Goal: Information Seeking & Learning: Compare options

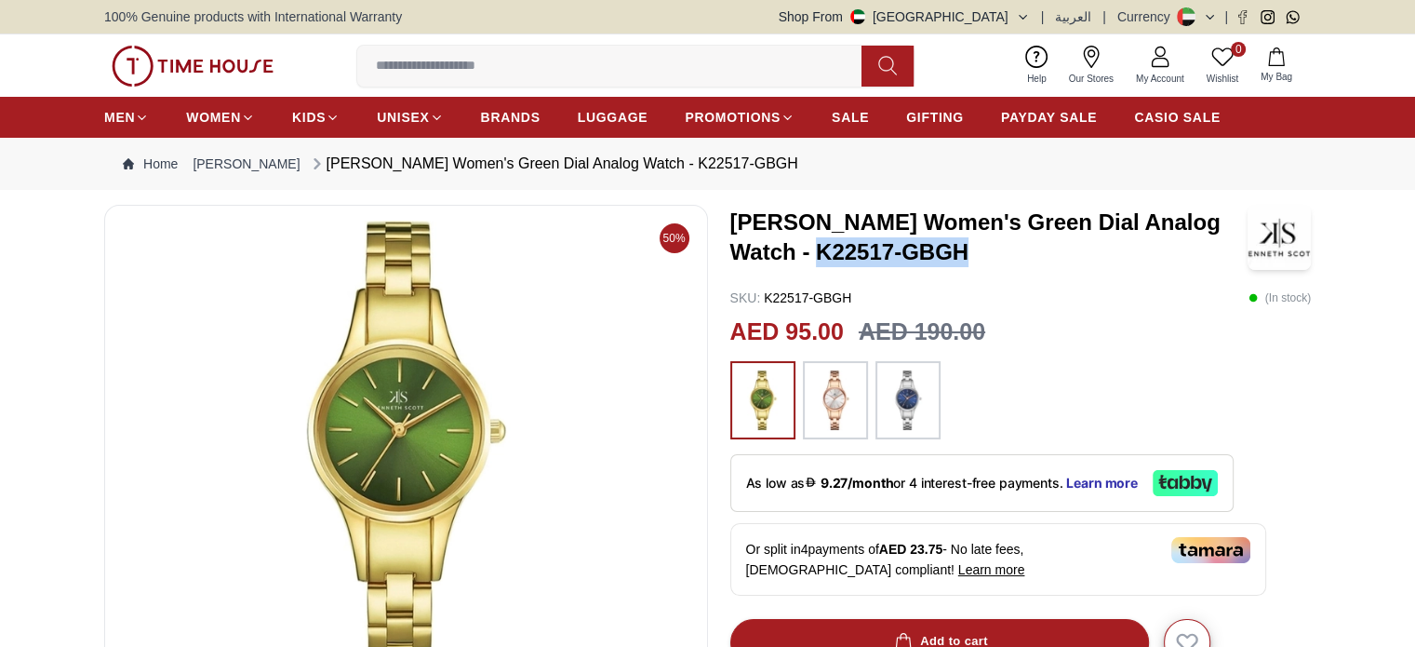
drag, startPoint x: 814, startPoint y: 257, endPoint x: 965, endPoint y: 258, distance: 150.7
click at [965, 258] on h3 "[PERSON_NAME] Women's Green Dial Analog Watch - K22517-GBGH" at bounding box center [988, 237] width 517 height 60
copy h3 "K22517-GBGH"
click at [1023, 14] on icon "button" at bounding box center [1023, 17] width 14 height 14
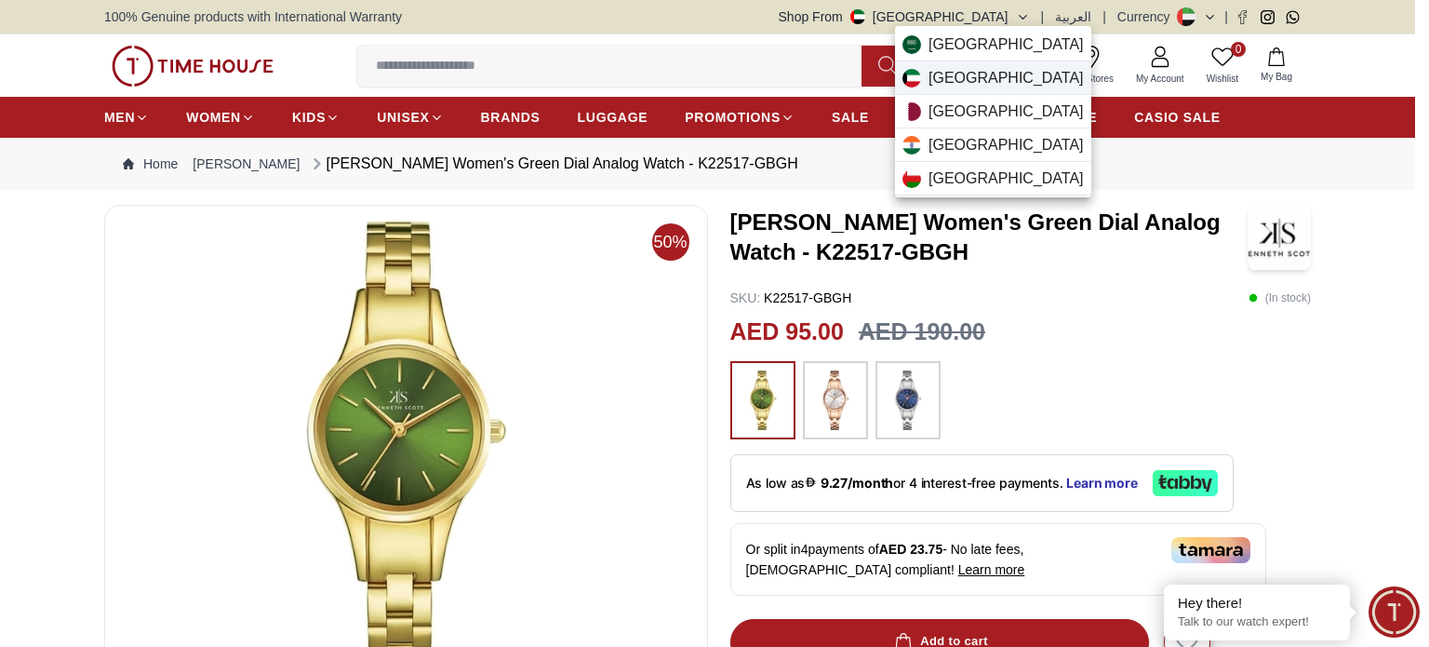
click at [956, 74] on span "[GEOGRAPHIC_DATA]" at bounding box center [1006, 78] width 155 height 22
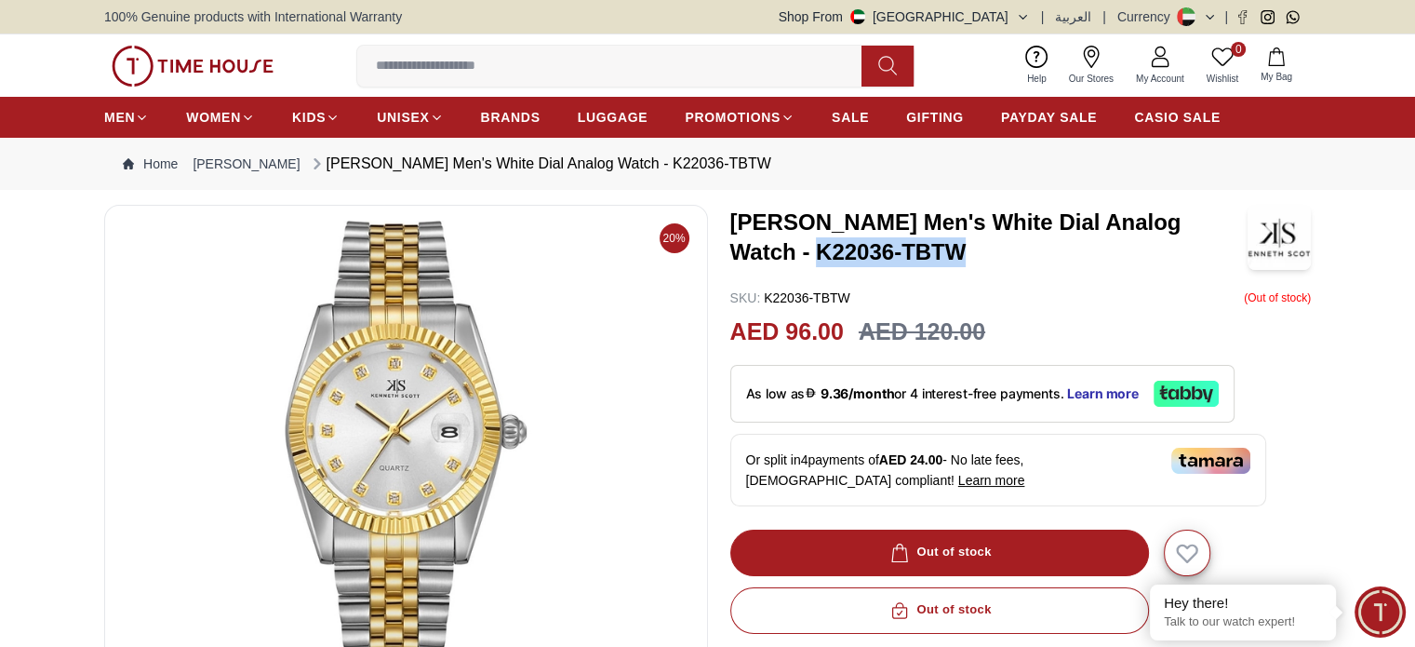
drag, startPoint x: 729, startPoint y: 254, endPoint x: 886, endPoint y: 261, distance: 156.4
click at [886, 261] on h3 "Kenneth Scott Men's White Dial Analog Watch - K22036-TBTW" at bounding box center [988, 237] width 517 height 60
copy h3 "K22036-TBTW"
click at [1013, 15] on button "Shop From [GEOGRAPHIC_DATA]" at bounding box center [904, 16] width 251 height 19
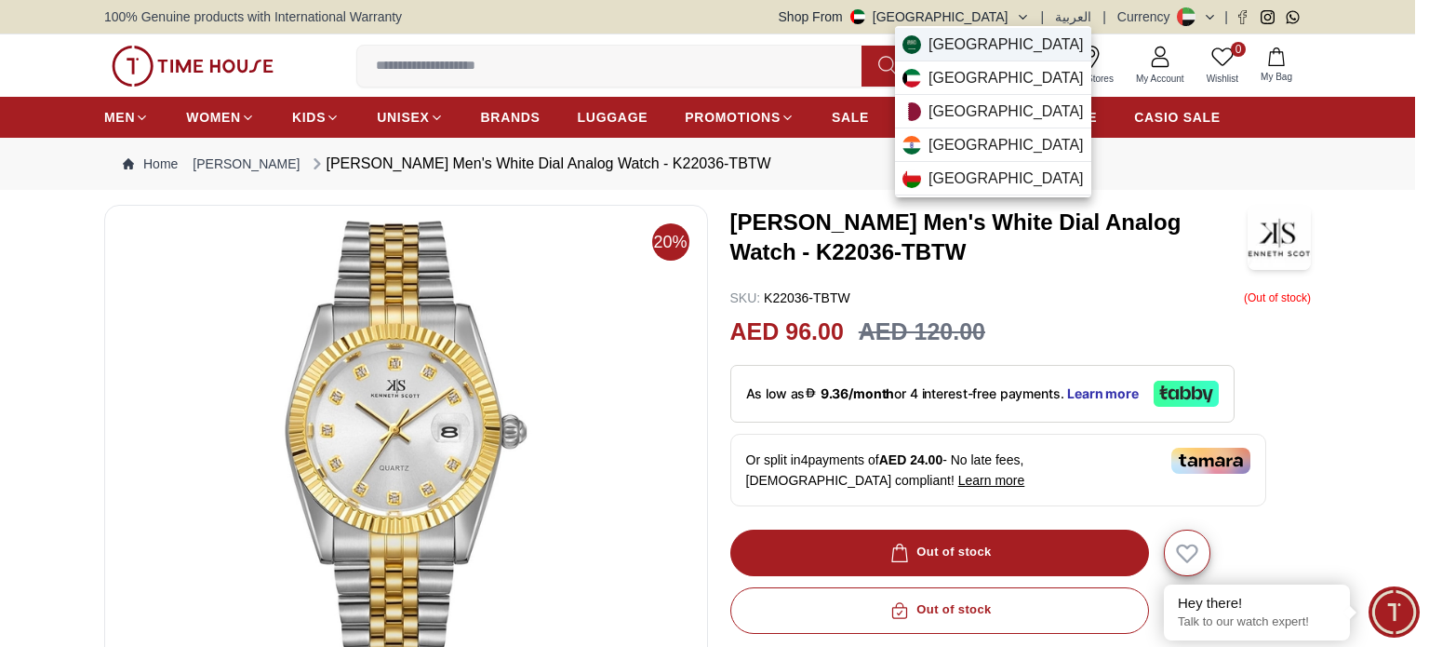
click at [942, 47] on span "[GEOGRAPHIC_DATA]" at bounding box center [1006, 44] width 155 height 22
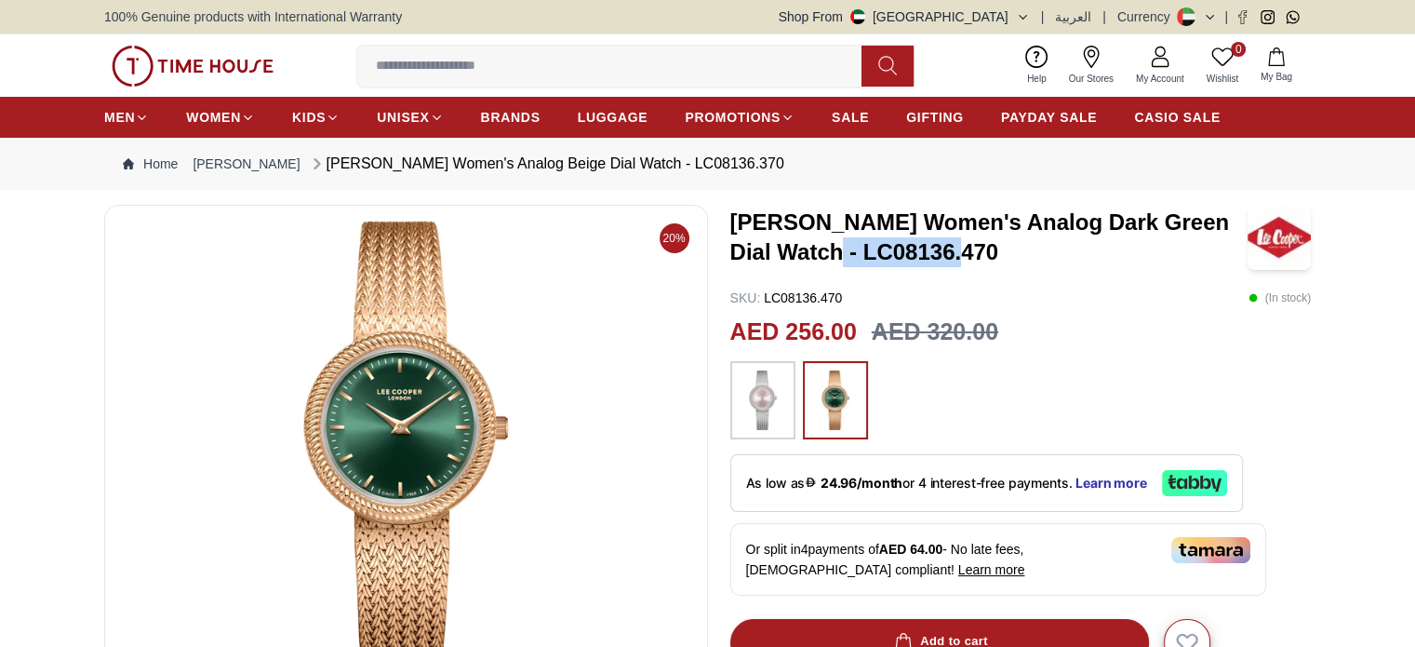
click at [947, 247] on h3 "[PERSON_NAME] Women's Analog Dark Green Dial Watch - LC08136.470" at bounding box center [988, 237] width 517 height 60
copy h3 "LC08136.470"
click at [1013, 14] on button "Shop From [GEOGRAPHIC_DATA]" at bounding box center [904, 16] width 251 height 19
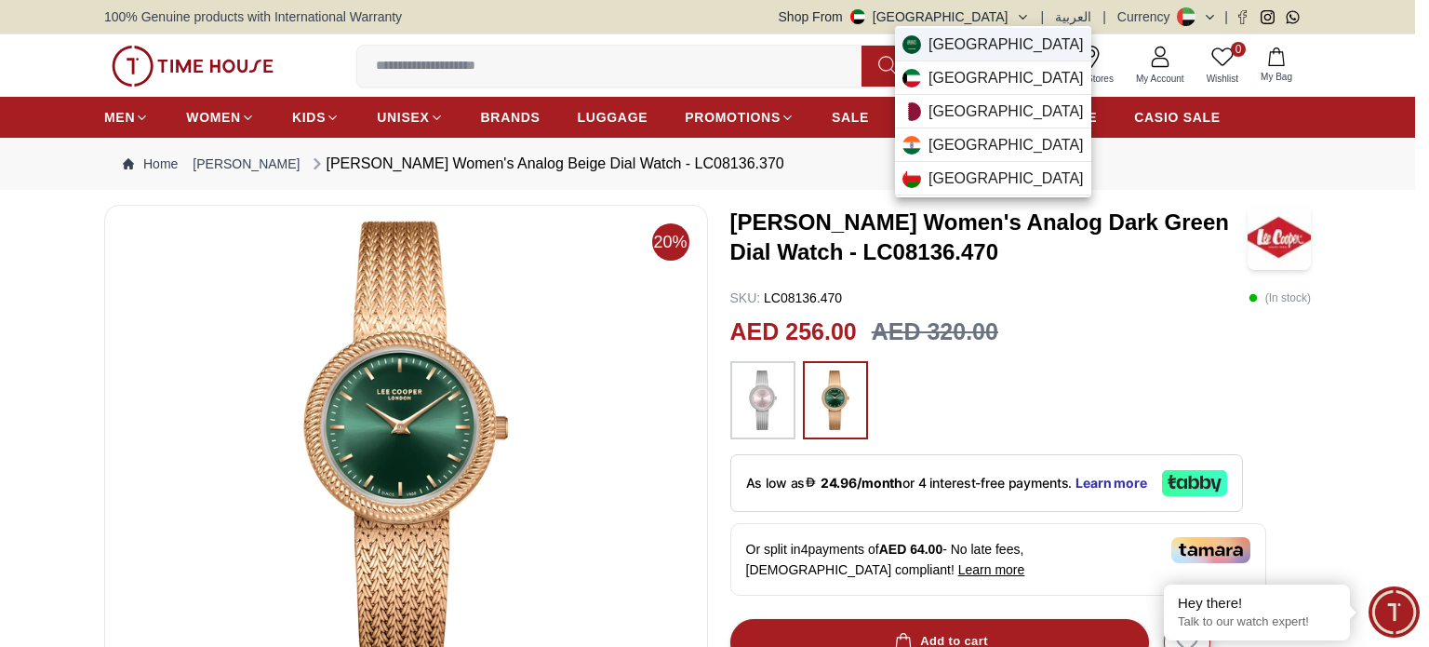
click at [996, 42] on span "[GEOGRAPHIC_DATA]" at bounding box center [1006, 44] width 155 height 22
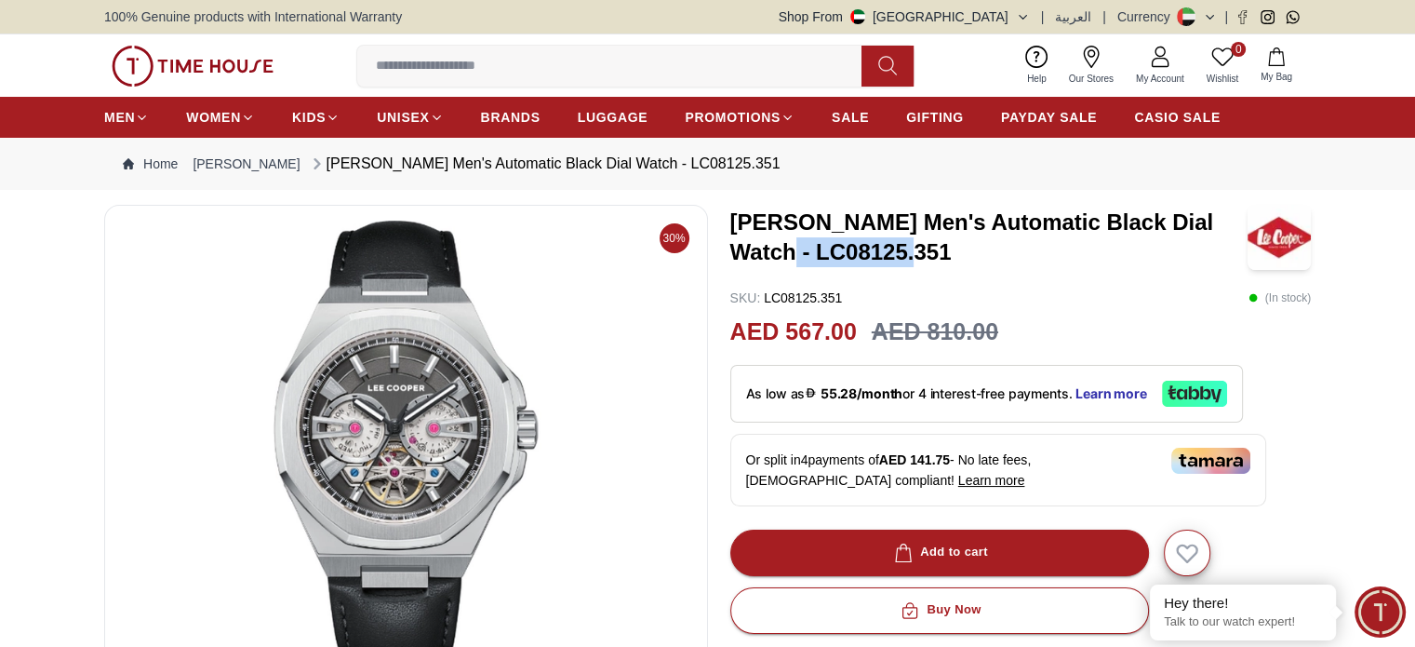
drag, startPoint x: 743, startPoint y: 247, endPoint x: 878, endPoint y: 247, distance: 134.9
click at [878, 247] on h3 "LEE COOPER Men's Automatic Black Dial Watch - LC08125.351" at bounding box center [988, 237] width 517 height 60
copy h3 "LC08125.351"
click at [1009, 10] on button "Shop From [GEOGRAPHIC_DATA]" at bounding box center [904, 16] width 251 height 19
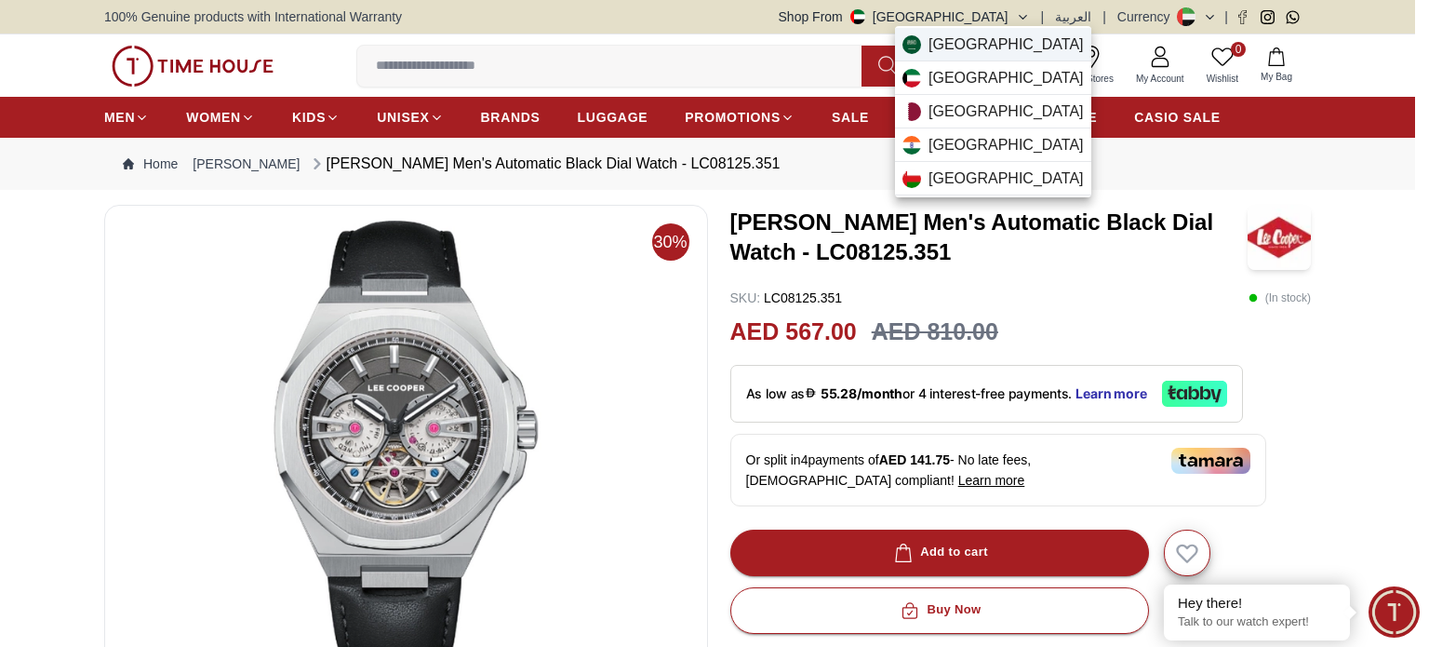
click at [970, 37] on span "[GEOGRAPHIC_DATA]" at bounding box center [1006, 44] width 155 height 22
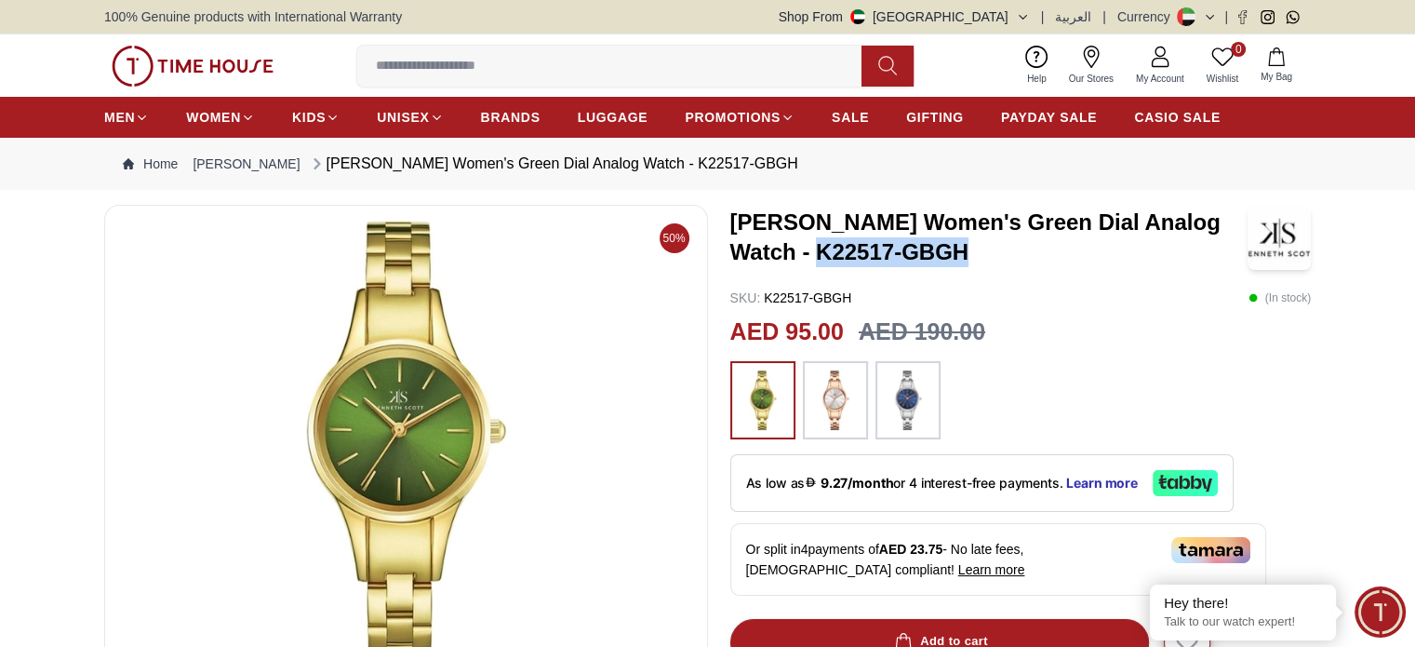
drag, startPoint x: 815, startPoint y: 255, endPoint x: 969, endPoint y: 251, distance: 153.6
click at [969, 251] on h3 "Kenneth Scott Women's Green Dial Analog Watch - K22517-GBGH" at bounding box center [988, 237] width 517 height 60
copy h3 "K22517-GBGH"
click at [1012, 23] on button "Shop From [GEOGRAPHIC_DATA]" at bounding box center [904, 16] width 251 height 19
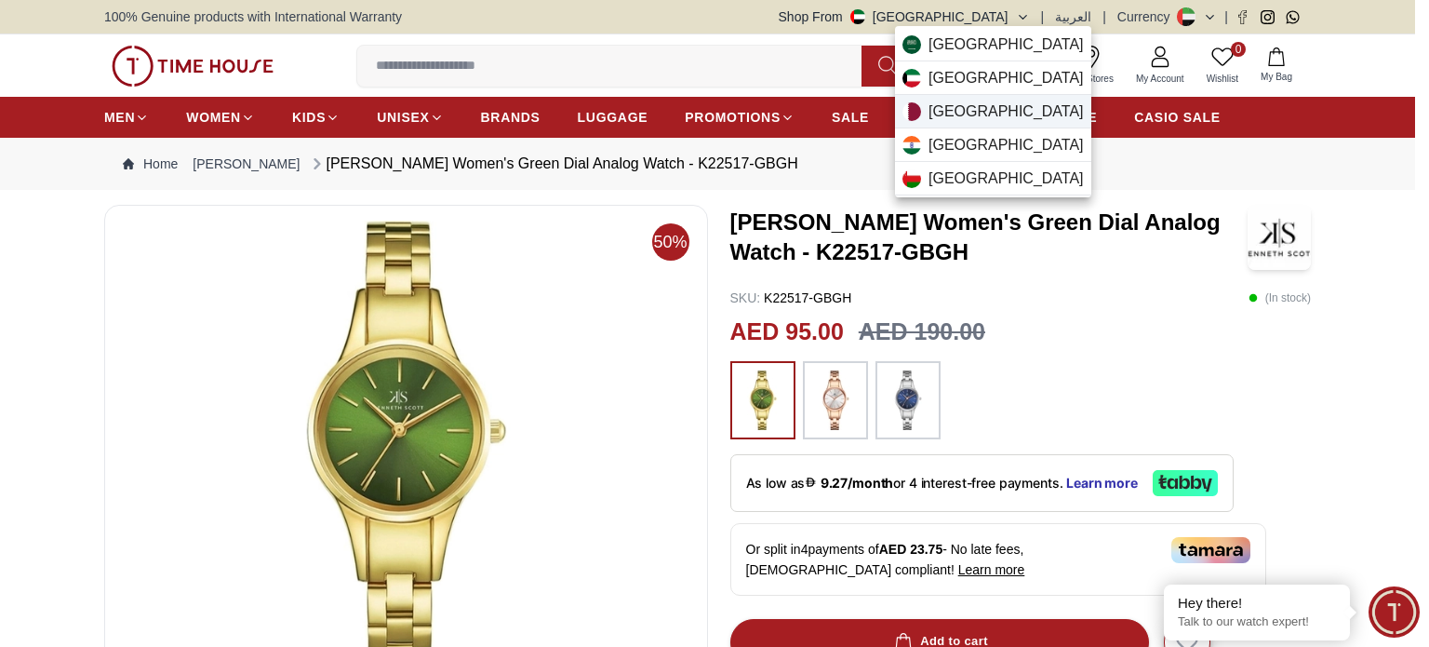
click at [961, 101] on span "[GEOGRAPHIC_DATA]" at bounding box center [1006, 111] width 155 height 22
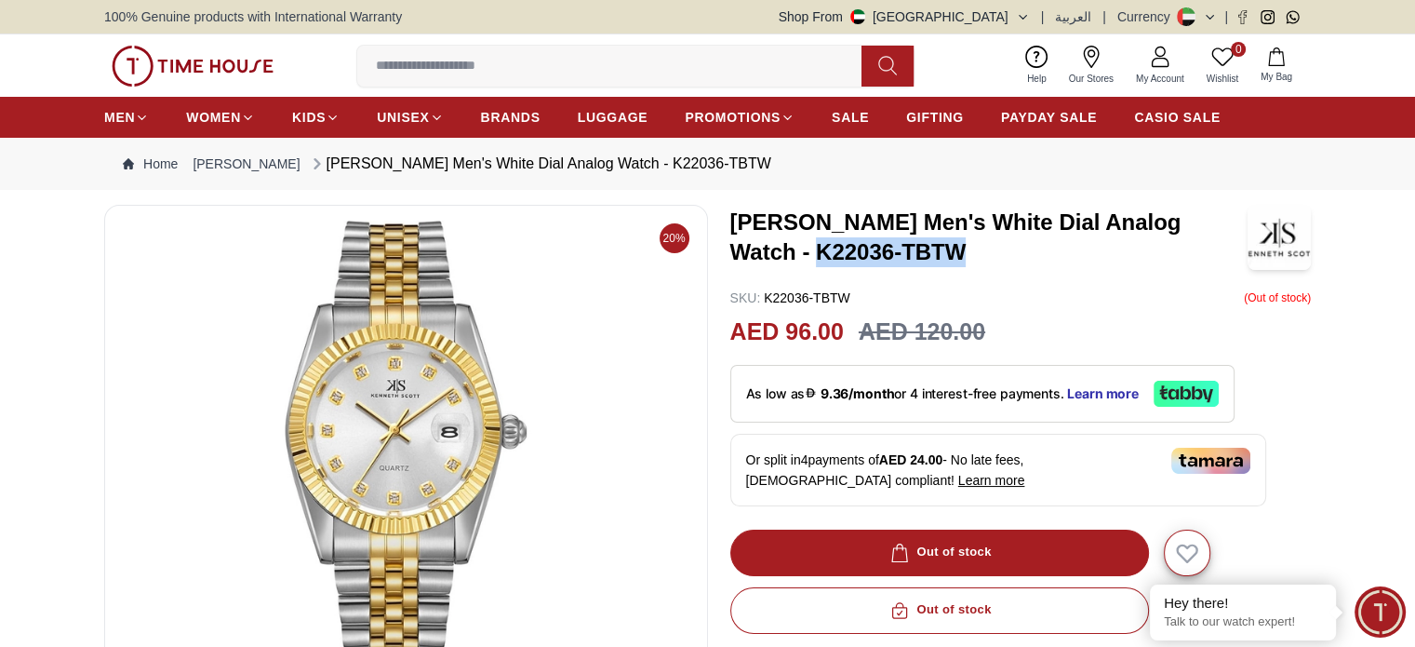
drag, startPoint x: 731, startPoint y: 252, endPoint x: 897, endPoint y: 247, distance: 165.7
click at [897, 247] on h3 "[PERSON_NAME] Men's White Dial Analog Watch - K22036-TBTW" at bounding box center [988, 237] width 517 height 60
copy h3 "K22036-TBTW"
click at [1016, 12] on button "Shop From [GEOGRAPHIC_DATA]" at bounding box center [904, 16] width 251 height 19
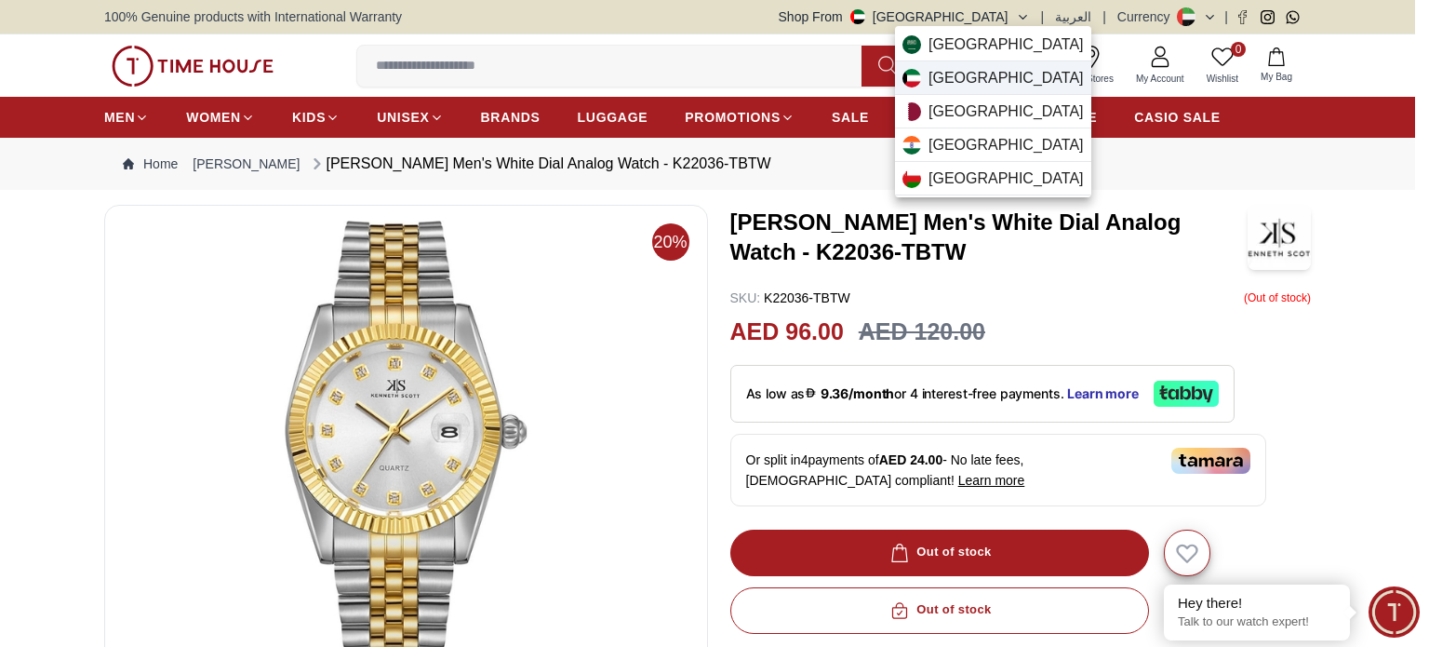
click at [927, 84] on div "[GEOGRAPHIC_DATA]" at bounding box center [993, 77] width 196 height 33
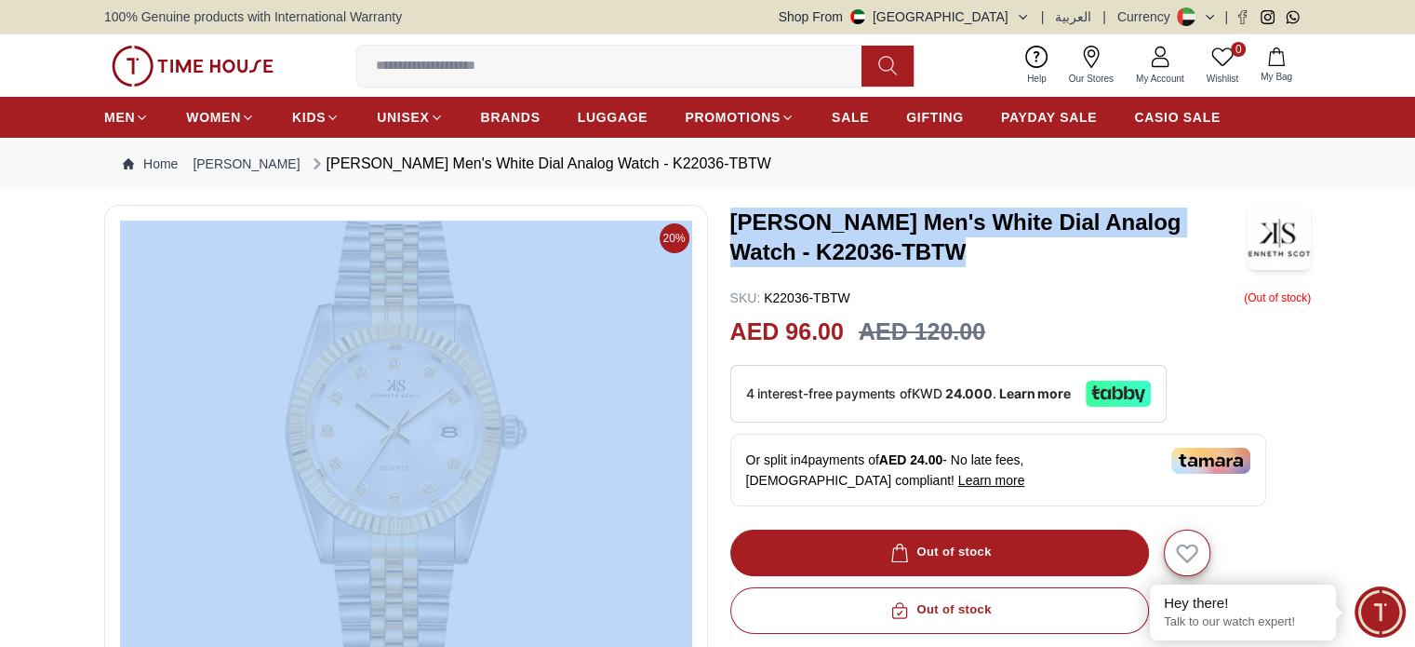
drag, startPoint x: 876, startPoint y: 248, endPoint x: 718, endPoint y: 251, distance: 158.2
click at [718, 251] on div "20% [PERSON_NAME] Men's White Dial Analog Watch - K22036-TBTW SKU : K22036-TBTW…" at bounding box center [707, 642] width 1207 height 874
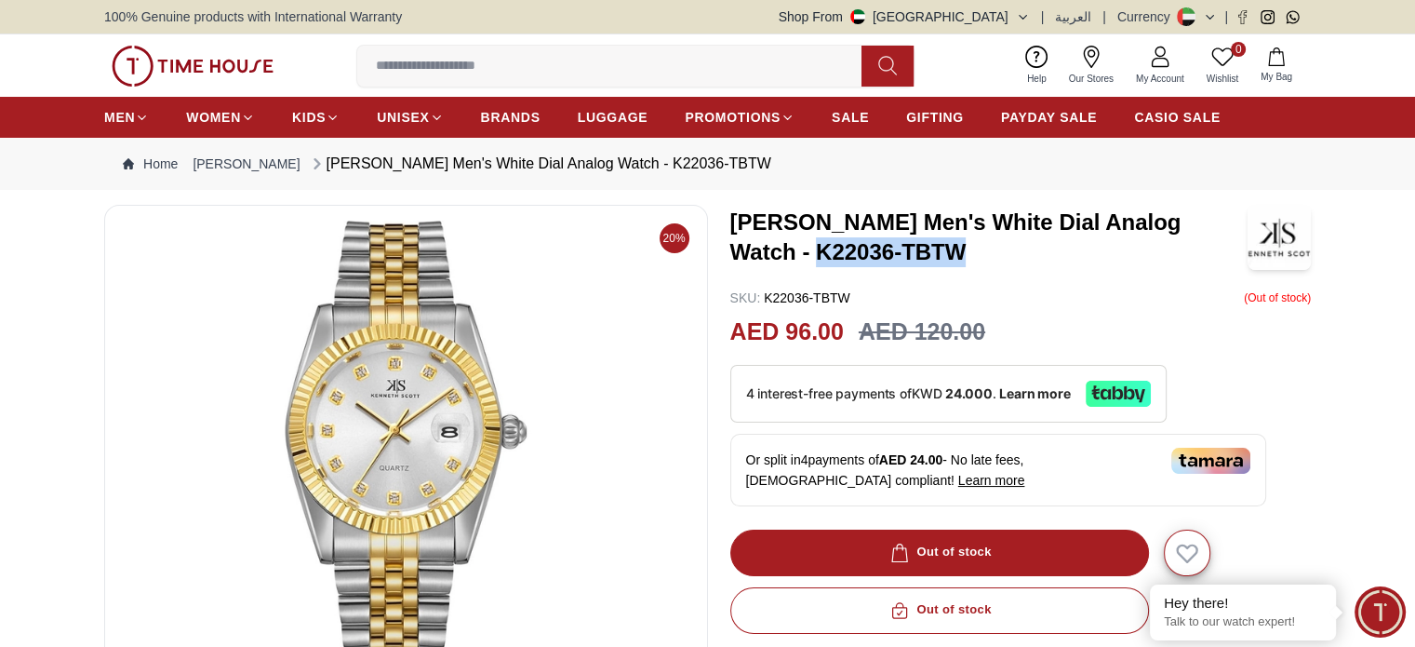
copy h3 "K22036-TBTW"
click at [1003, 14] on button "Shop From [GEOGRAPHIC_DATA]" at bounding box center [904, 16] width 251 height 19
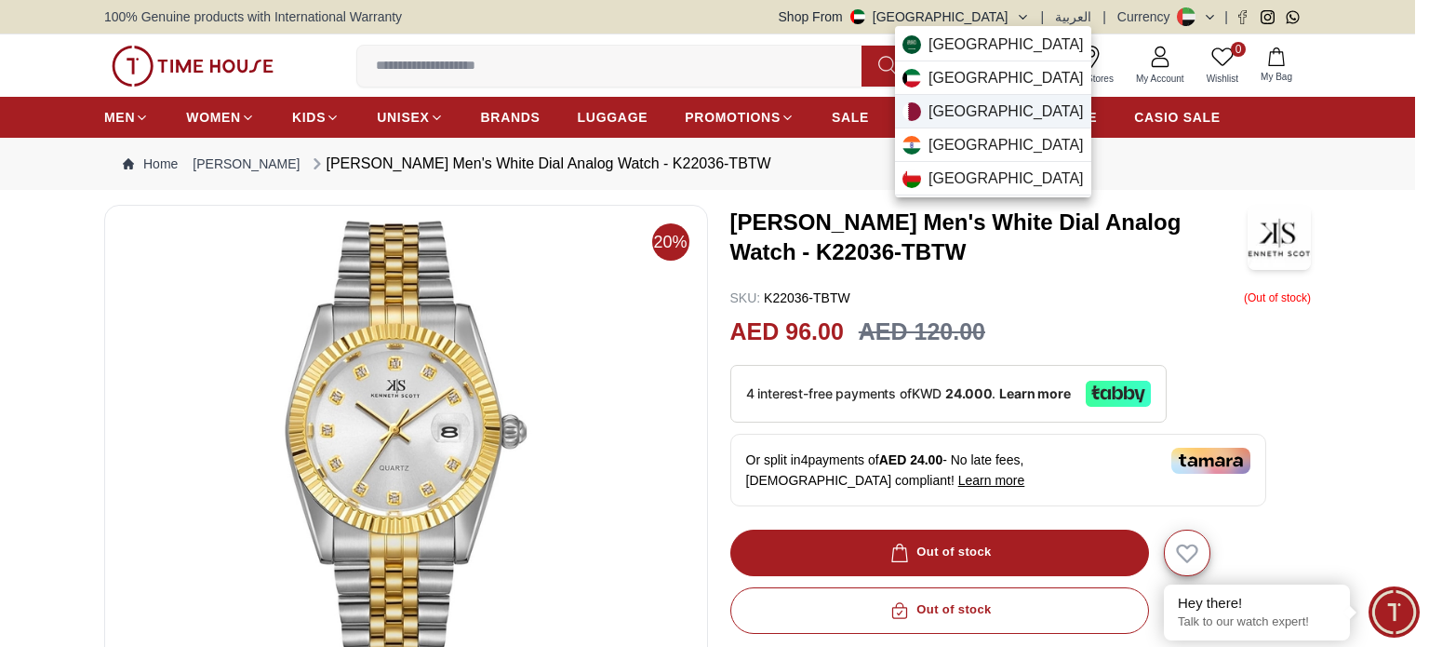
click at [938, 114] on span "[GEOGRAPHIC_DATA]" at bounding box center [1006, 111] width 155 height 22
